Goal: Obtain resource: Download file/media

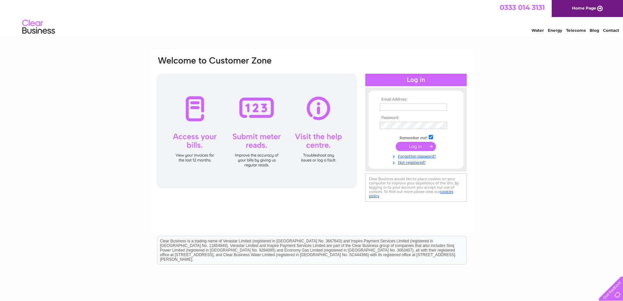
type input "goodburnjo@gmail.com"
click at [415, 146] on input "submit" at bounding box center [416, 146] width 40 height 9
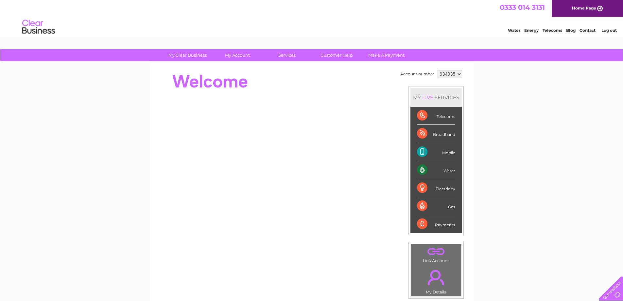
click at [458, 74] on select "934935 934936" at bounding box center [450, 74] width 25 height 8
click at [438, 70] on select "934935 934936" at bounding box center [450, 74] width 25 height 8
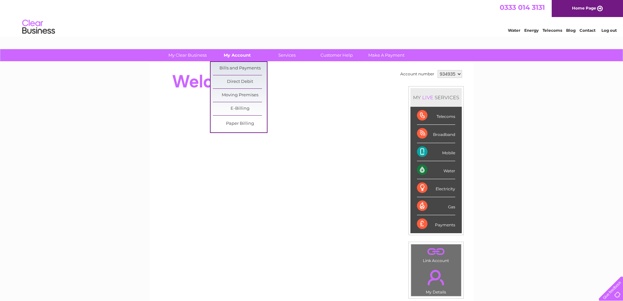
click at [235, 53] on link "My Account" at bounding box center [237, 55] width 54 height 12
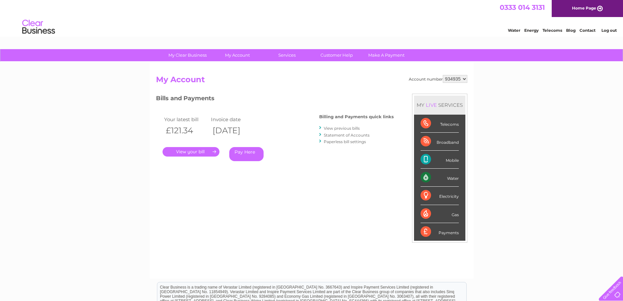
click at [196, 151] on link "." at bounding box center [191, 151] width 57 height 9
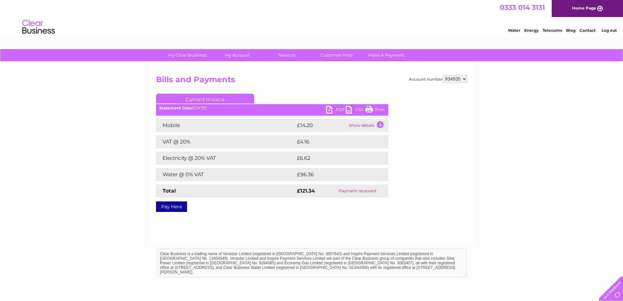
click at [336, 110] on link "PDF" at bounding box center [336, 110] width 20 height 9
click at [464, 80] on select "934935 934936" at bounding box center [455, 79] width 25 height 8
select select "934936"
click at [443, 75] on select "934935 934936" at bounding box center [455, 79] width 25 height 8
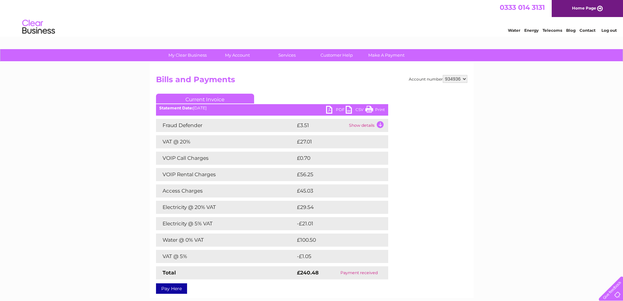
click at [337, 111] on link "PDF" at bounding box center [336, 110] width 20 height 9
